Goal: Find specific page/section: Find specific page/section

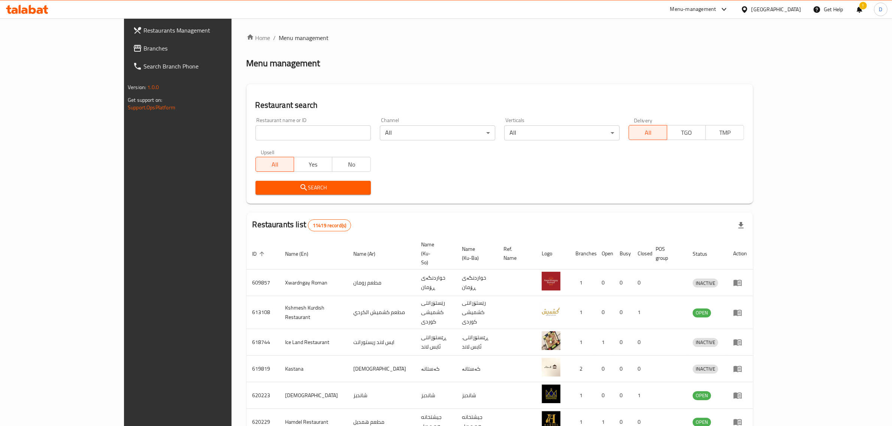
click at [255, 135] on input "search" at bounding box center [312, 132] width 115 height 15
type input "j"
type input "[PERSON_NAME]"
click button "Search" at bounding box center [312, 188] width 115 height 14
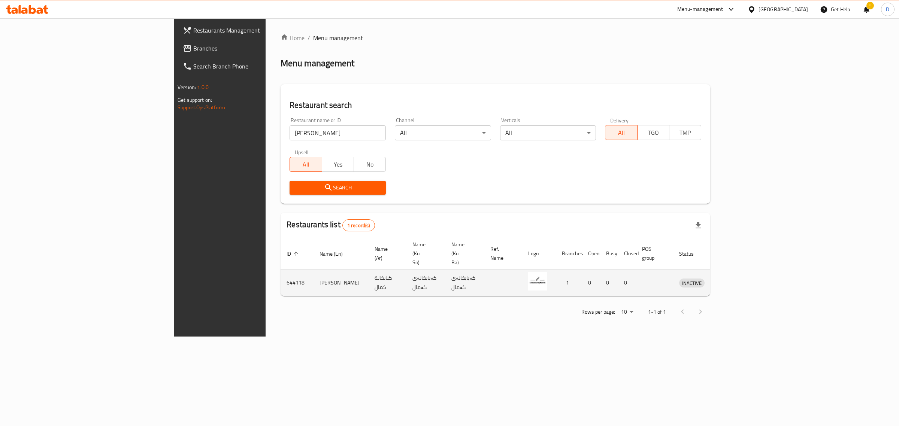
click at [592, 270] on td "enhanced table" at bounding box center [726, 283] width 26 height 27
click at [592, 280] on icon "enhanced table" at bounding box center [724, 283] width 8 height 6
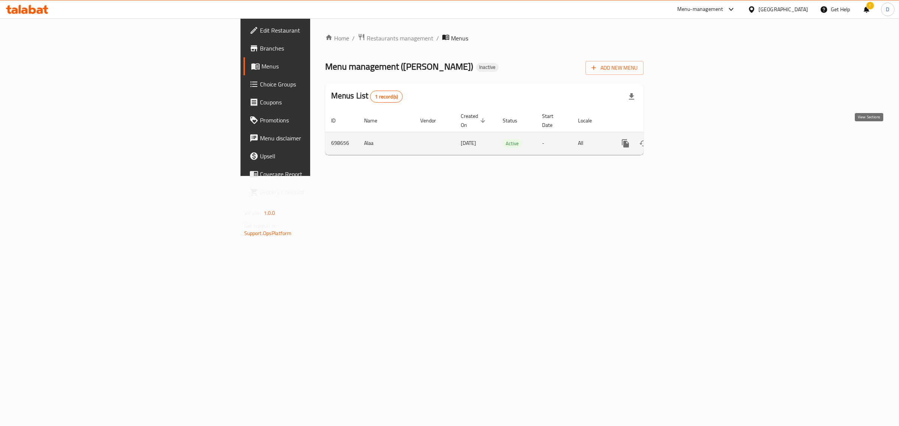
click at [592, 139] on icon "enhanced table" at bounding box center [679, 143] width 9 height 9
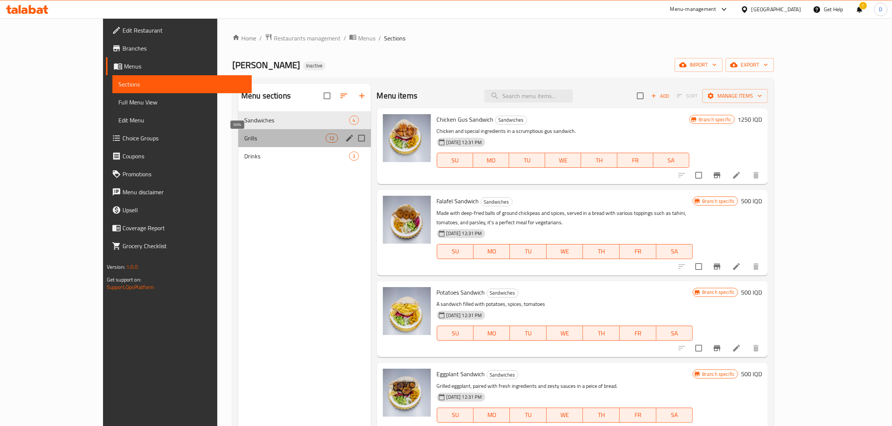
click at [246, 142] on span "Grills" at bounding box center [284, 138] width 81 height 9
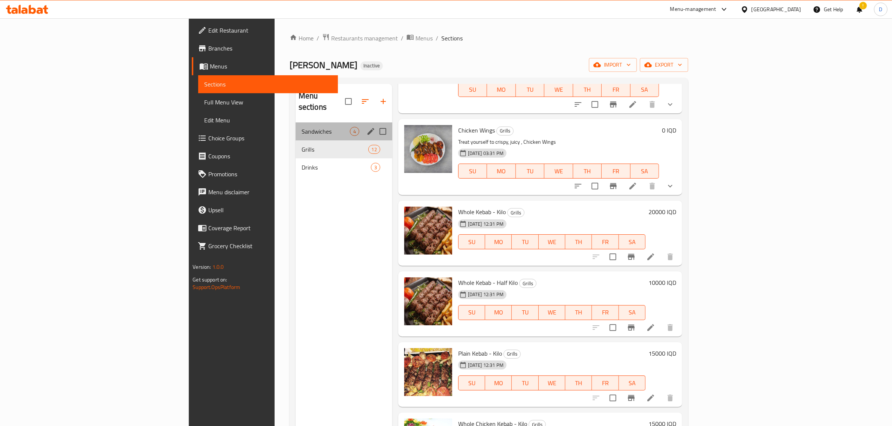
click at [301, 127] on span "Sandwiches" at bounding box center [325, 131] width 48 height 9
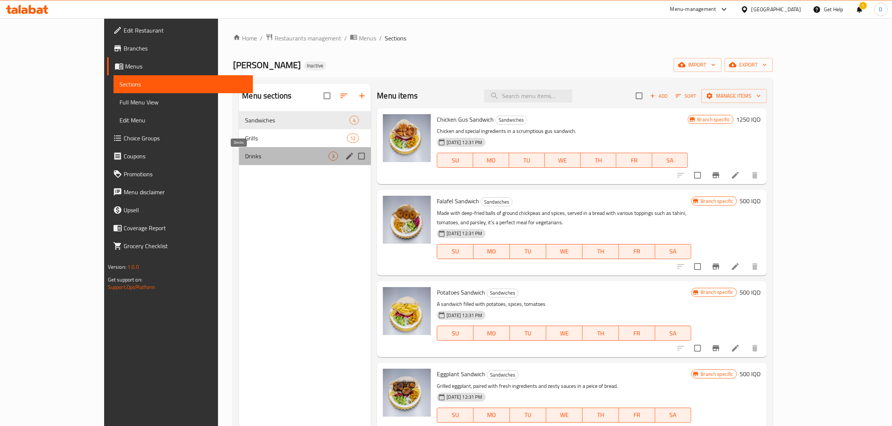
click at [288, 156] on span "Drinks" at bounding box center [287, 156] width 84 height 9
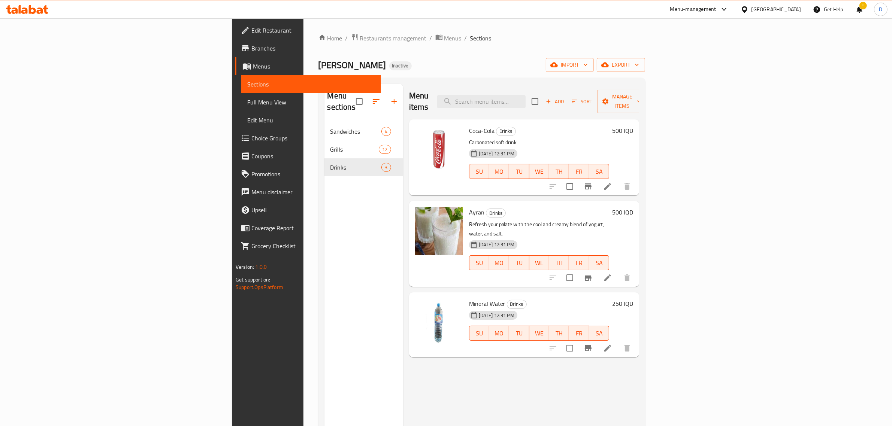
click at [318, 44] on div "Home / Restaurants management / Menus / Sections Kababxanay Kamal Inactive impo…" at bounding box center [481, 274] width 327 height 483
click at [360, 38] on span "Restaurants management" at bounding box center [393, 38] width 67 height 9
